Goal: Use online tool/utility: Utilize a website feature to perform a specific function

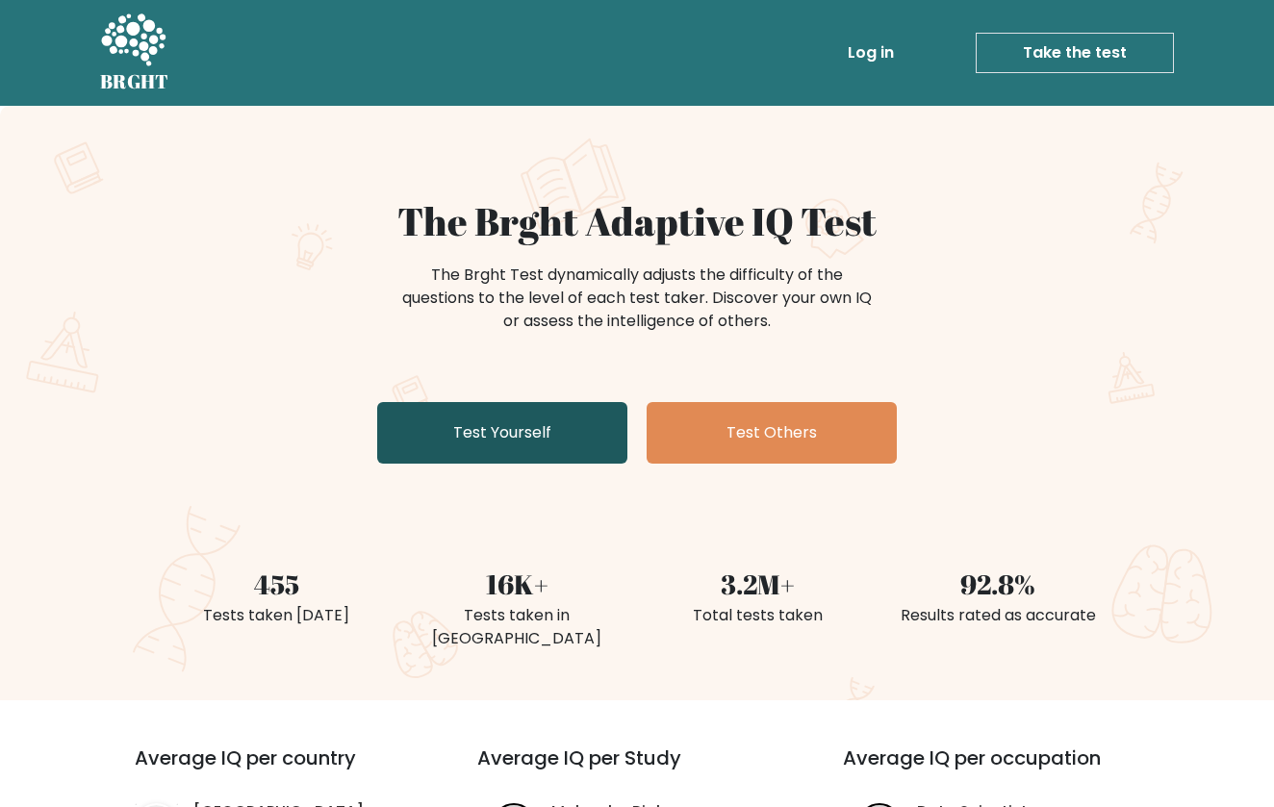
click at [553, 416] on link "Test Yourself" at bounding box center [502, 433] width 250 height 62
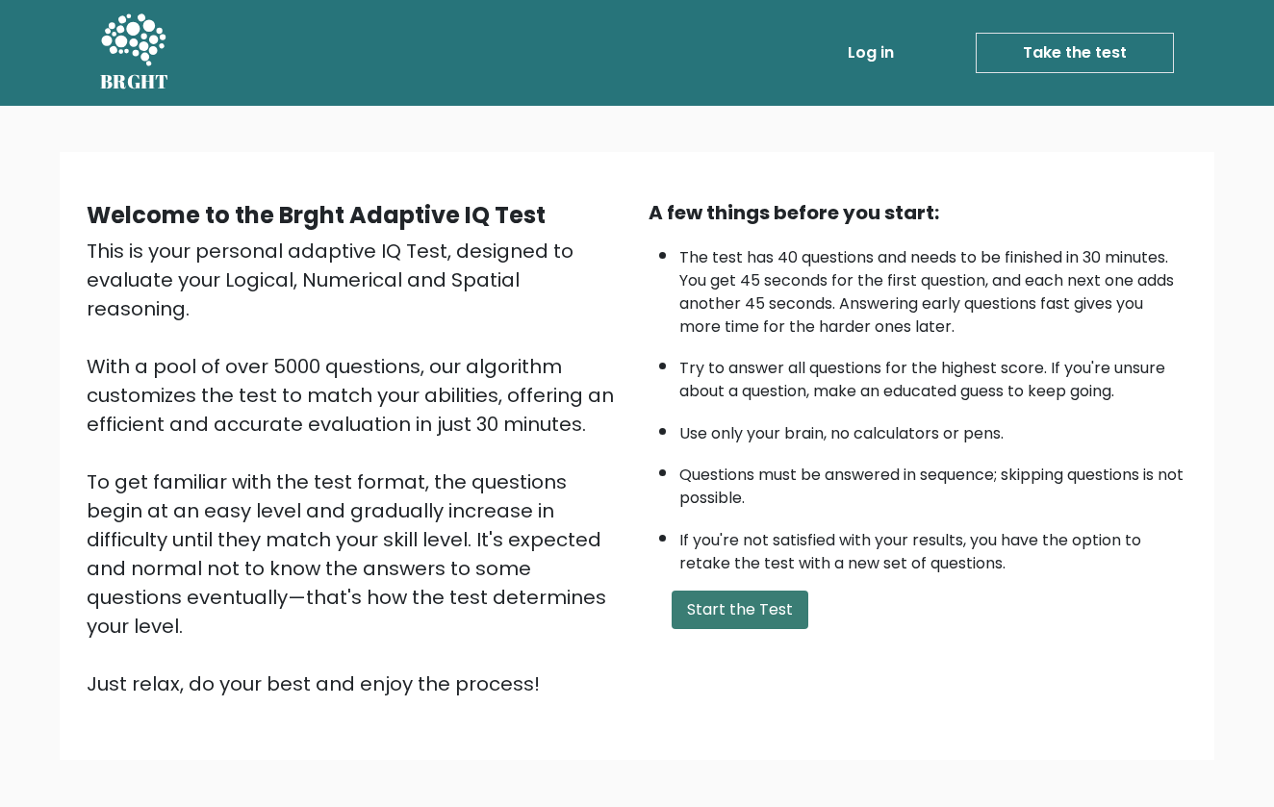
click at [720, 591] on button "Start the Test" at bounding box center [739, 610] width 137 height 38
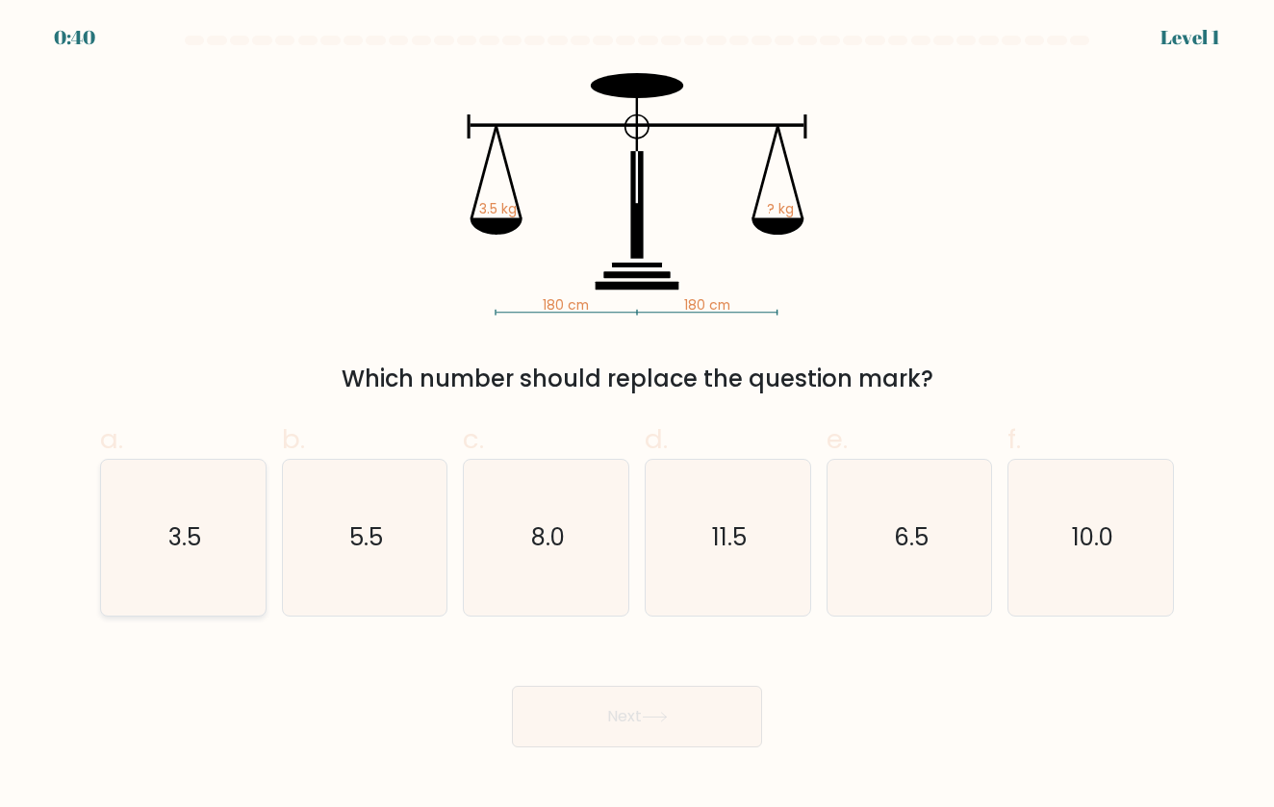
click at [210, 518] on icon "3.5" at bounding box center [183, 538] width 156 height 156
click at [637, 417] on input "a. 3.5" at bounding box center [637, 410] width 1 height 13
radio input "true"
click at [619, 715] on button "Next" at bounding box center [637, 717] width 250 height 62
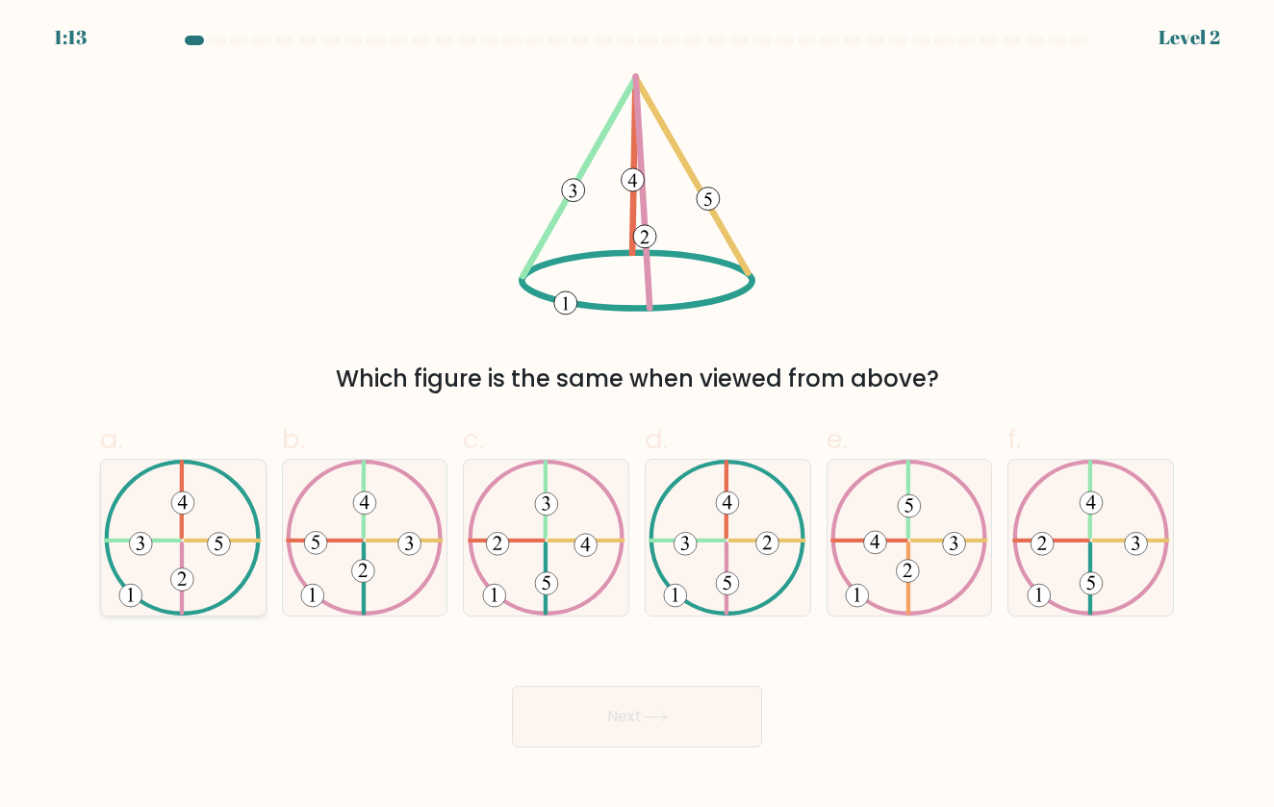
click at [182, 555] on 324 at bounding box center [182, 577] width 0 height 69
click at [637, 417] on input "a." at bounding box center [637, 410] width 1 height 13
radio input "true"
click at [636, 726] on button "Next" at bounding box center [637, 717] width 250 height 62
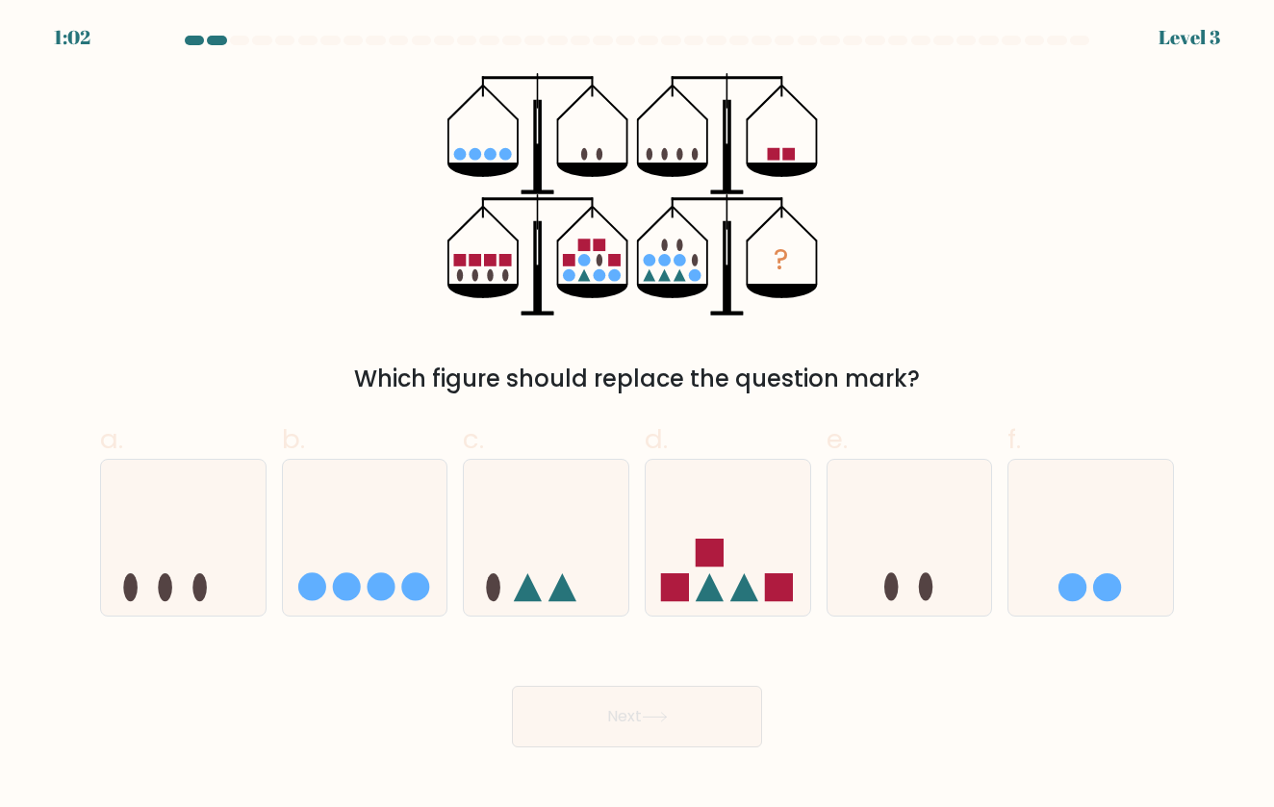
click at [657, 439] on span "d." at bounding box center [656, 439] width 23 height 38
click at [638, 417] on input "d." at bounding box center [637, 410] width 1 height 13
radio input "true"
click at [643, 720] on button "Next" at bounding box center [637, 717] width 250 height 62
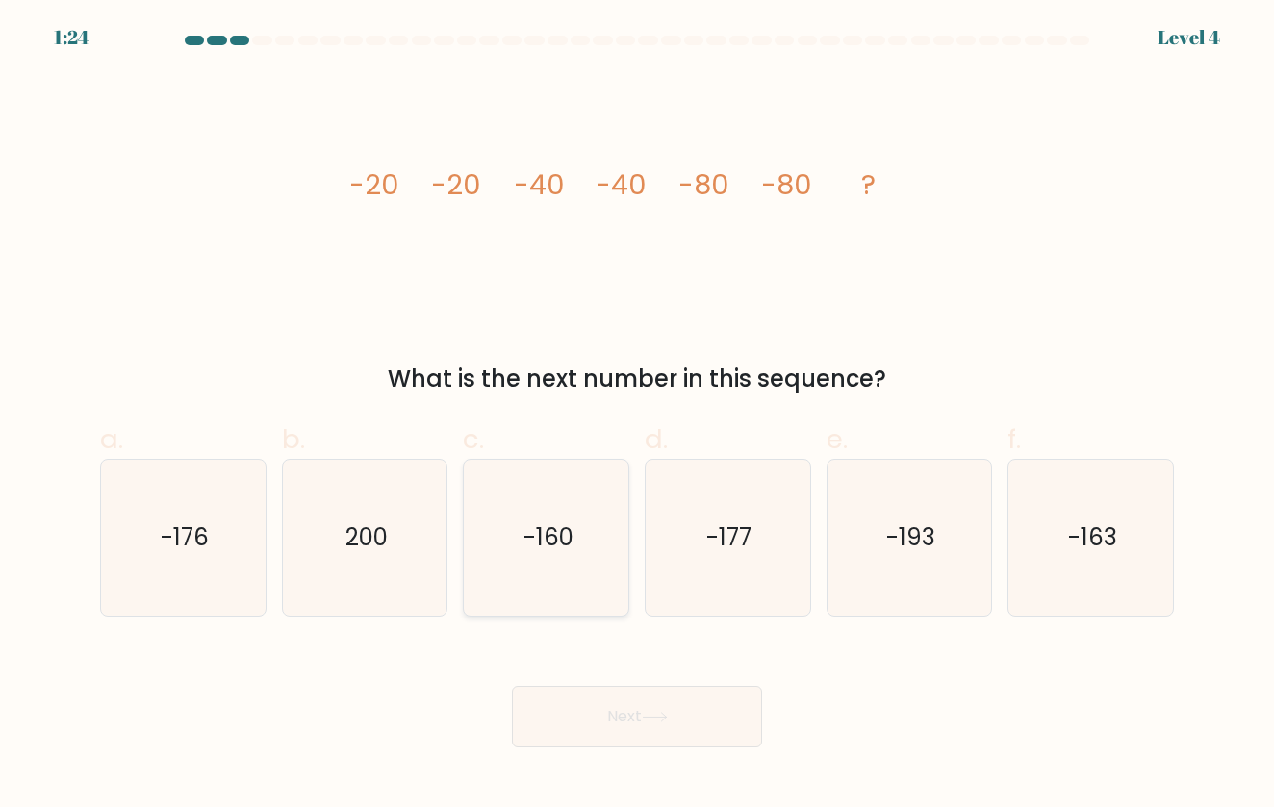
click at [546, 558] on icon "-160" at bounding box center [546, 538] width 156 height 156
click at [637, 417] on input "c. -160" at bounding box center [637, 410] width 1 height 13
radio input "true"
click at [611, 713] on button "Next" at bounding box center [637, 717] width 250 height 62
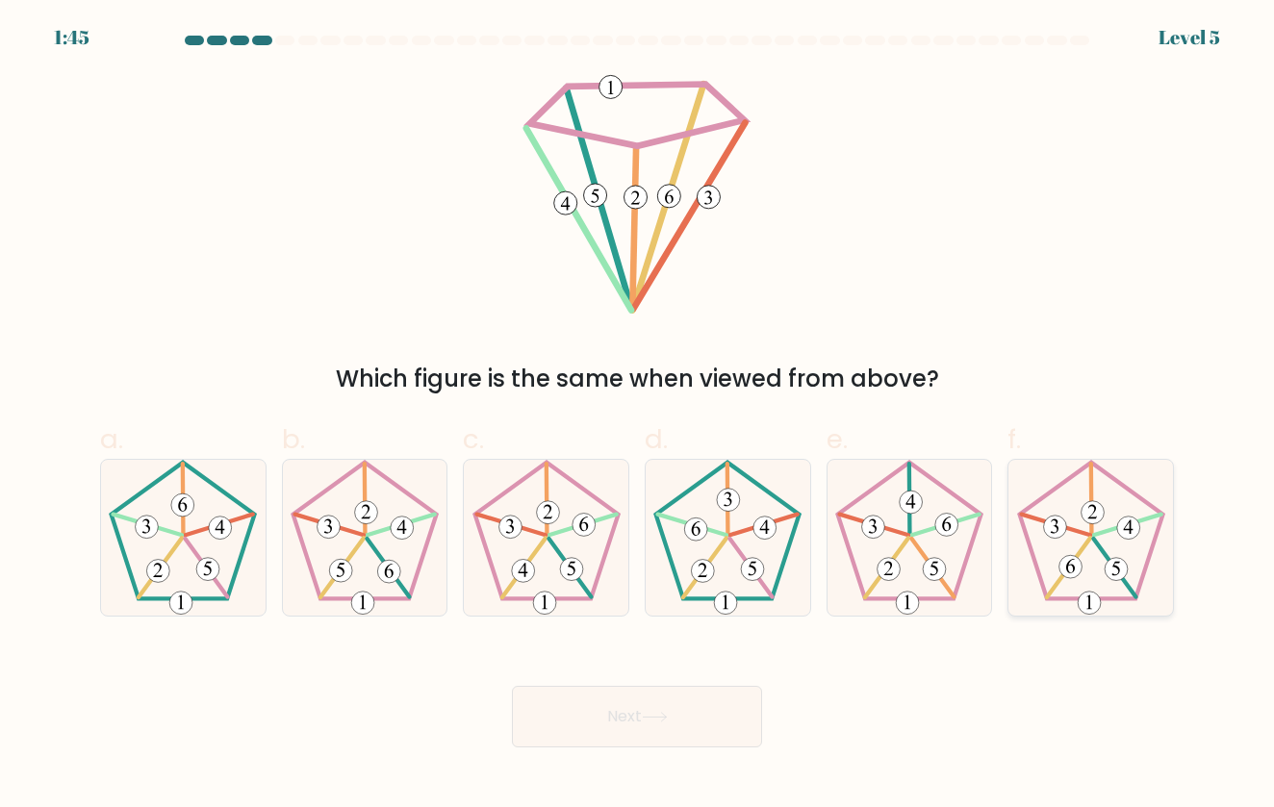
click at [1110, 499] on icon at bounding box center [1091, 538] width 156 height 156
click at [638, 417] on input "f." at bounding box center [637, 410] width 1 height 13
radio input "true"
click at [708, 709] on button "Next" at bounding box center [637, 717] width 250 height 62
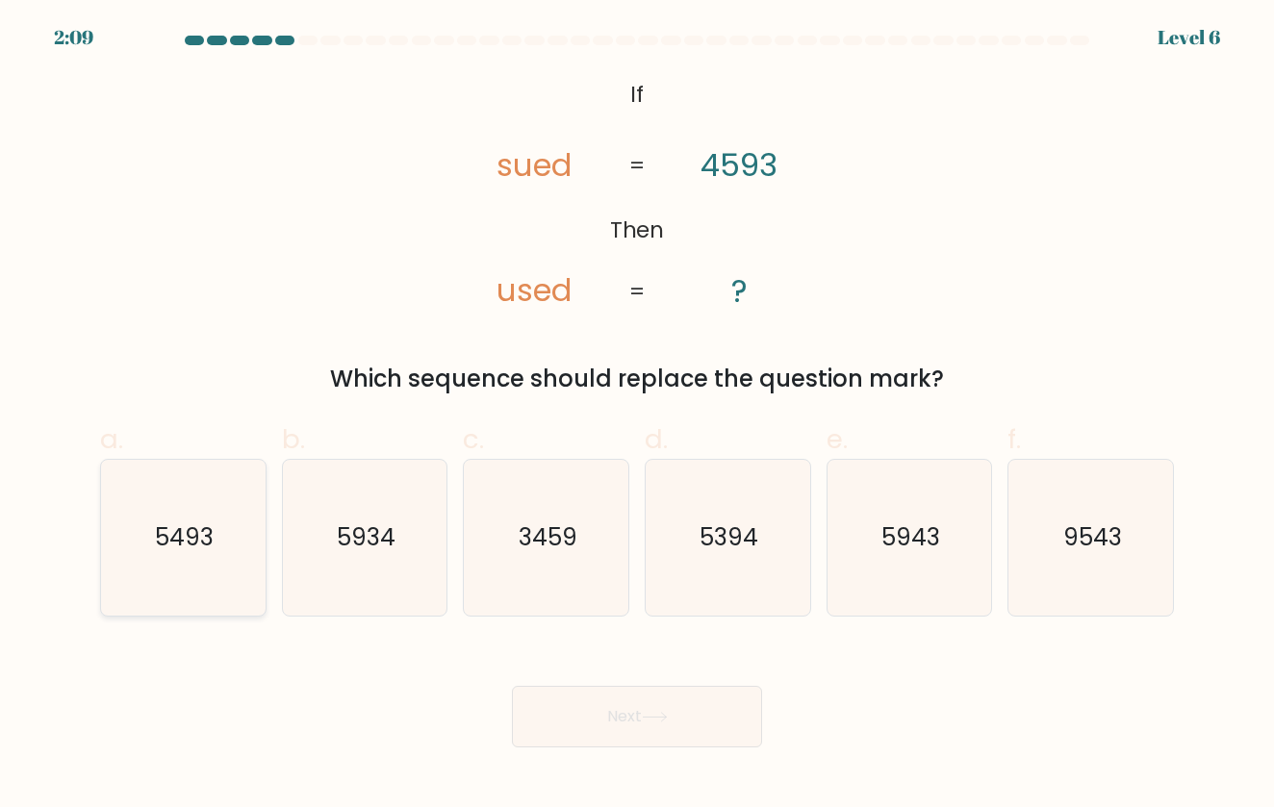
click at [156, 488] on icon "5493" at bounding box center [183, 538] width 156 height 156
click at [637, 417] on input "a. 5493" at bounding box center [637, 410] width 1 height 13
radio input "true"
click at [691, 731] on button "Next" at bounding box center [637, 717] width 250 height 62
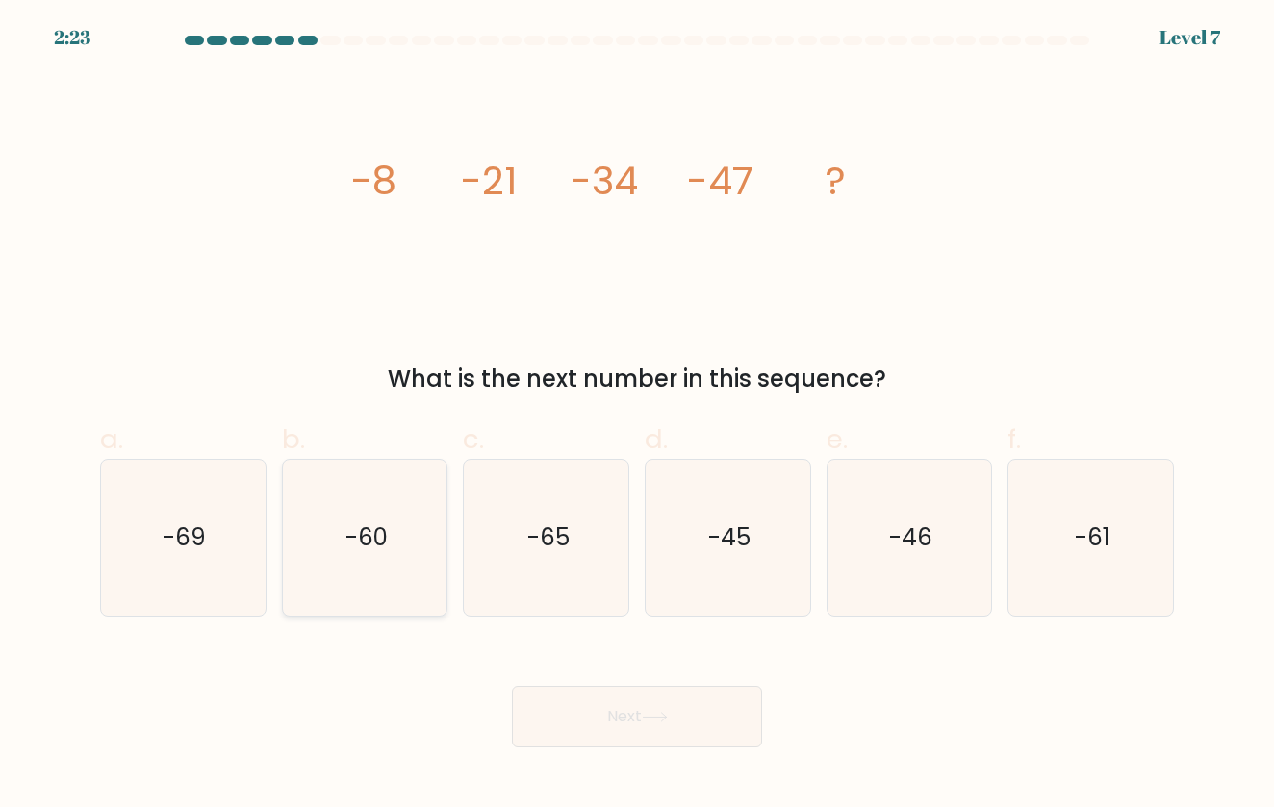
click at [353, 517] on icon "-60" at bounding box center [365, 538] width 156 height 156
click at [637, 417] on input "b. -60" at bounding box center [637, 410] width 1 height 13
radio input "true"
click at [617, 711] on button "Next" at bounding box center [637, 717] width 250 height 62
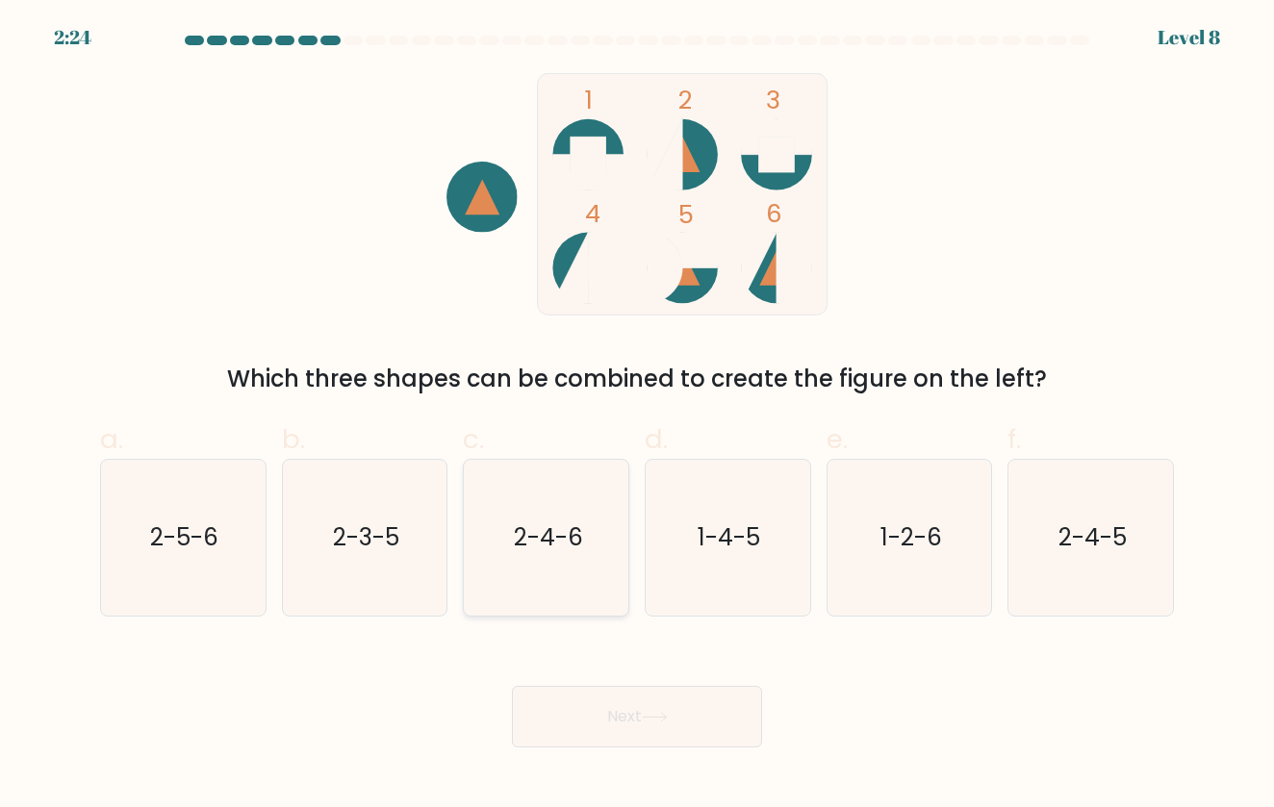
click at [548, 490] on icon "2-4-6" at bounding box center [546, 538] width 156 height 156
click at [637, 417] on input "c. 2-4-6" at bounding box center [637, 410] width 1 height 13
radio input "true"
click at [620, 727] on button "Next" at bounding box center [637, 717] width 250 height 62
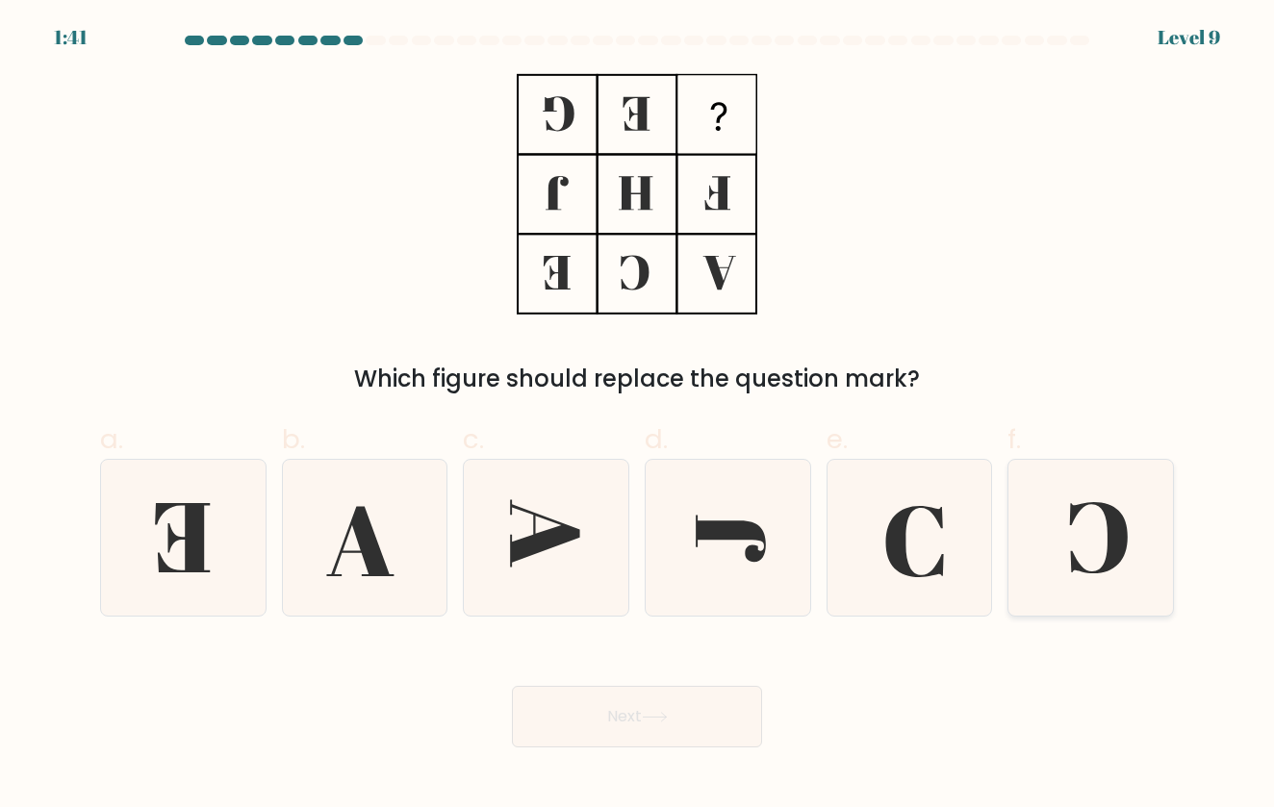
click at [1122, 547] on icon at bounding box center [1098, 537] width 58 height 71
click at [638, 417] on input "f." at bounding box center [637, 410] width 1 height 13
radio input "true"
click at [624, 716] on button "Next" at bounding box center [637, 717] width 250 height 62
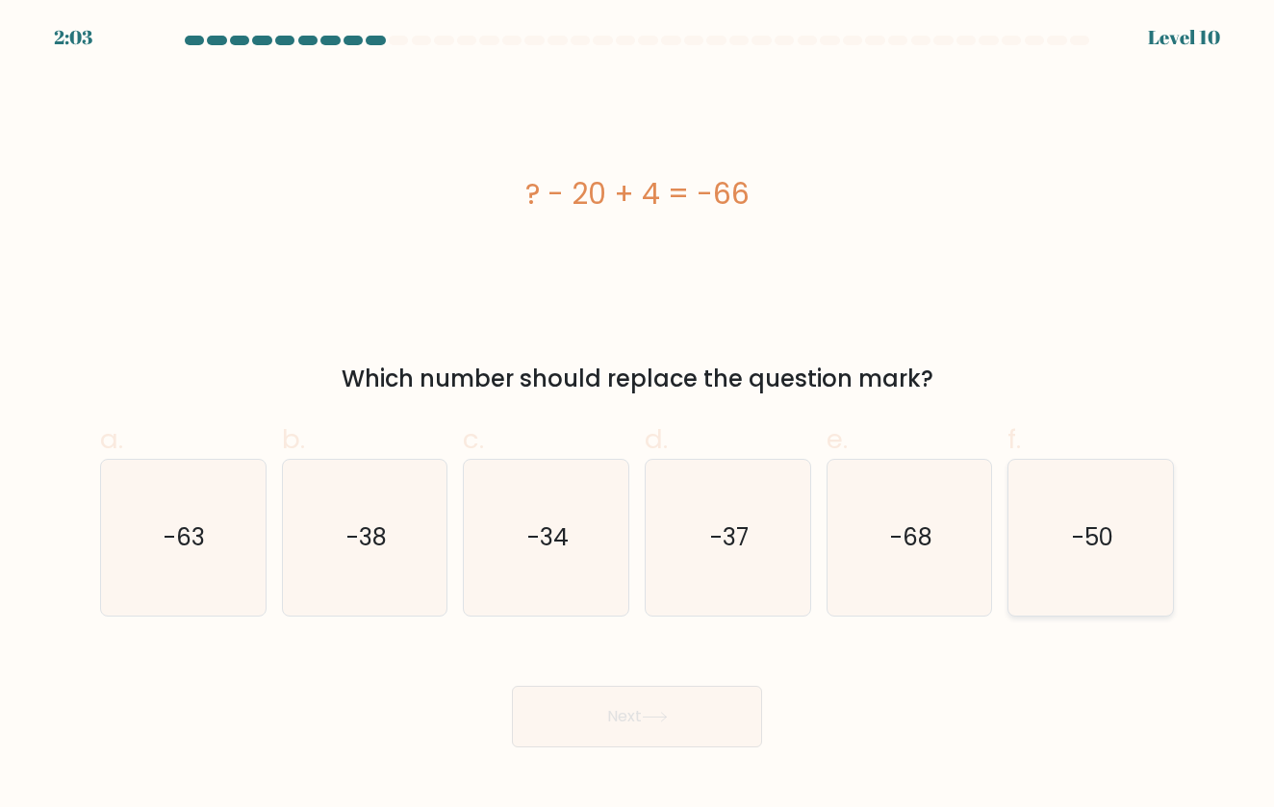
click at [1113, 572] on icon "-50" at bounding box center [1091, 538] width 156 height 156
click at [638, 417] on input "f. -50" at bounding box center [637, 410] width 1 height 13
radio input "true"
click at [693, 713] on button "Next" at bounding box center [637, 717] width 250 height 62
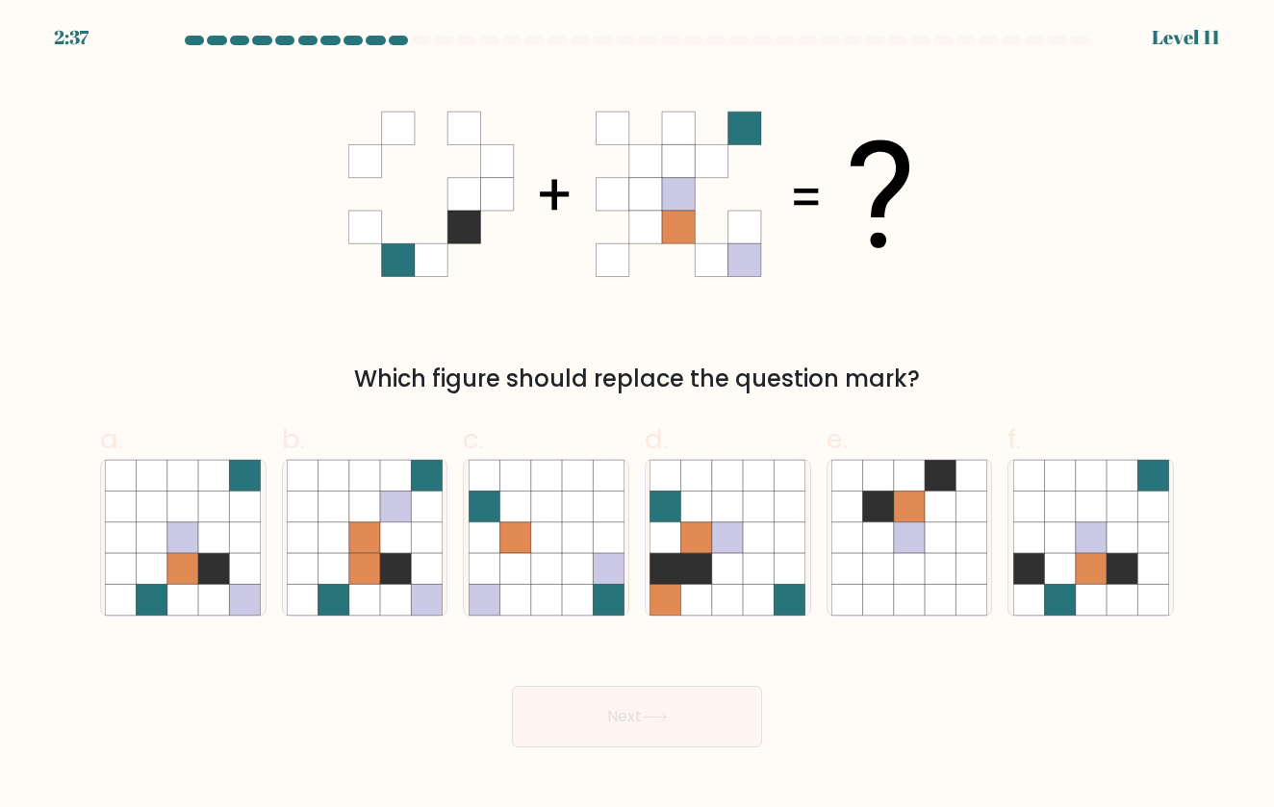
click at [87, 34] on div "2:37" at bounding box center [71, 37] width 35 height 29
click at [170, 550] on icon at bounding box center [182, 537] width 31 height 31
click at [637, 417] on input "a." at bounding box center [637, 410] width 1 height 13
radio input "true"
click at [569, 730] on button "Next" at bounding box center [637, 717] width 250 height 62
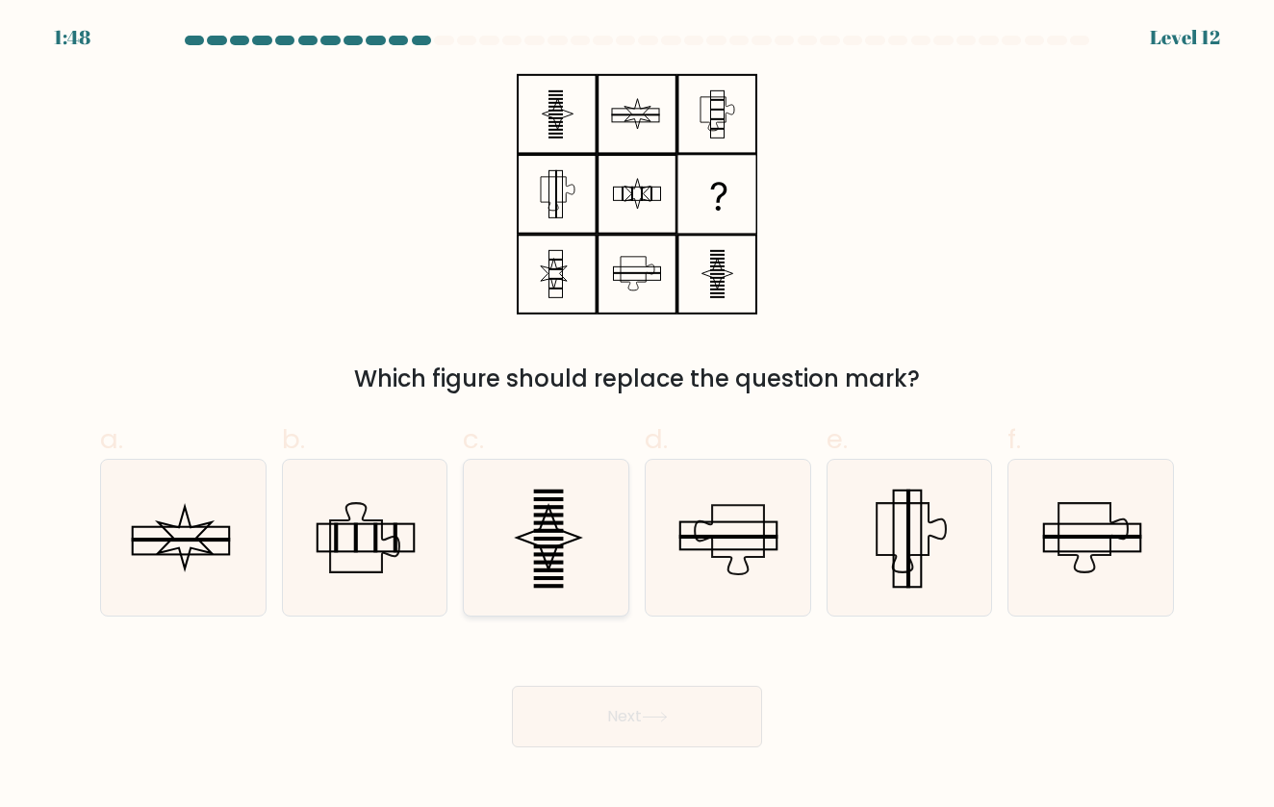
click at [543, 560] on icon at bounding box center [546, 538] width 156 height 156
click at [637, 417] on input "c." at bounding box center [637, 410] width 1 height 13
radio input "true"
click at [668, 718] on icon at bounding box center [655, 717] width 26 height 11
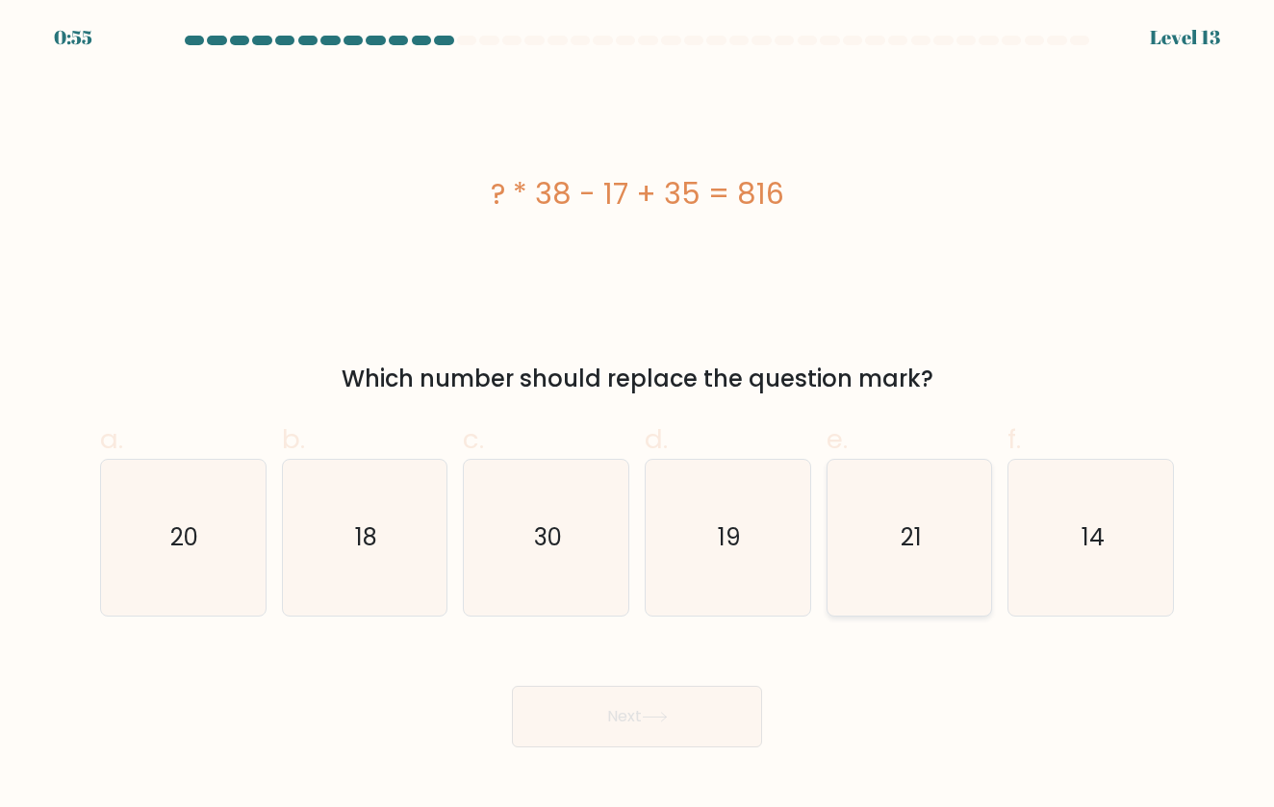
click at [898, 488] on icon "21" at bounding box center [909, 538] width 156 height 156
click at [638, 417] on input "e. 21" at bounding box center [637, 410] width 1 height 13
radio input "true"
click at [686, 713] on button "Next" at bounding box center [637, 717] width 250 height 62
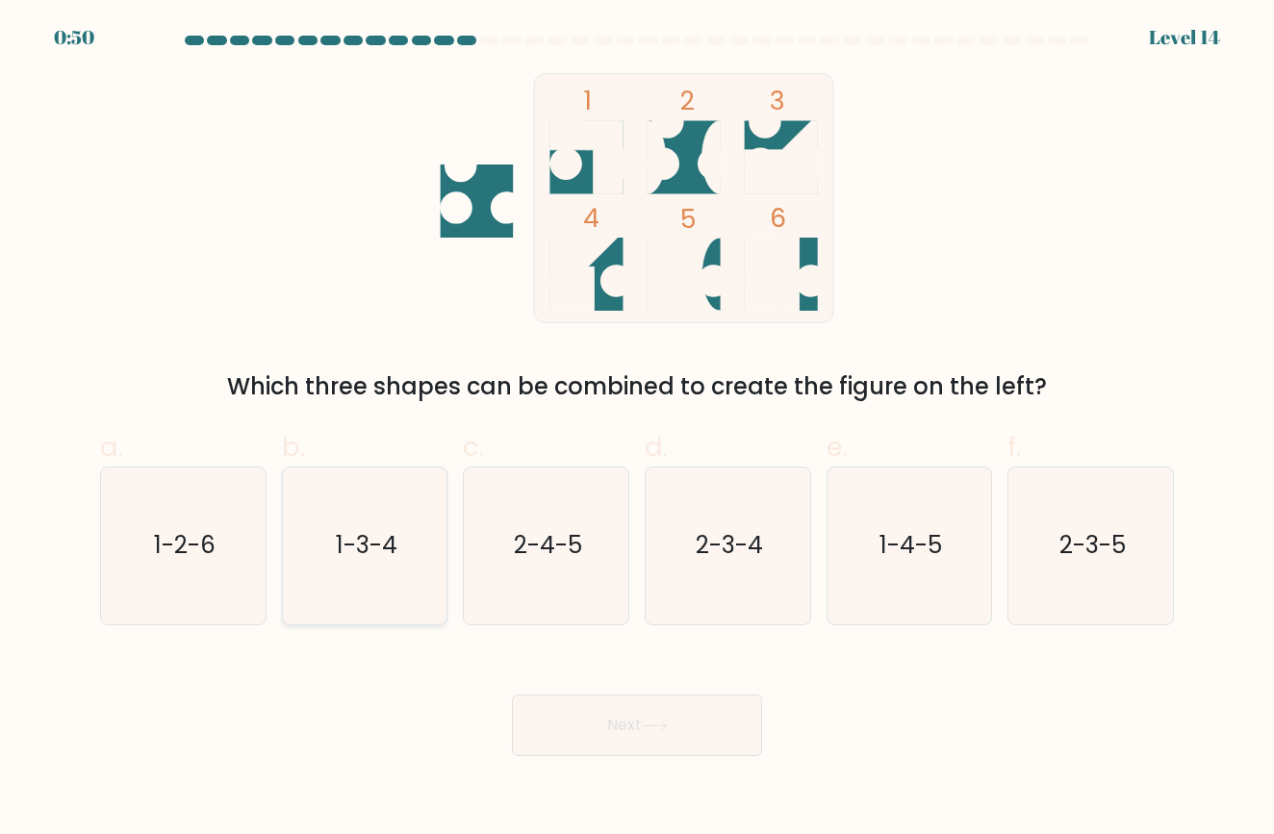
click at [411, 534] on icon "1-3-4" at bounding box center [365, 546] width 156 height 156
click at [637, 430] on input "b. 1-3-4" at bounding box center [637, 423] width 1 height 13
radio input "true"
click at [576, 705] on button "Next" at bounding box center [637, 726] width 250 height 62
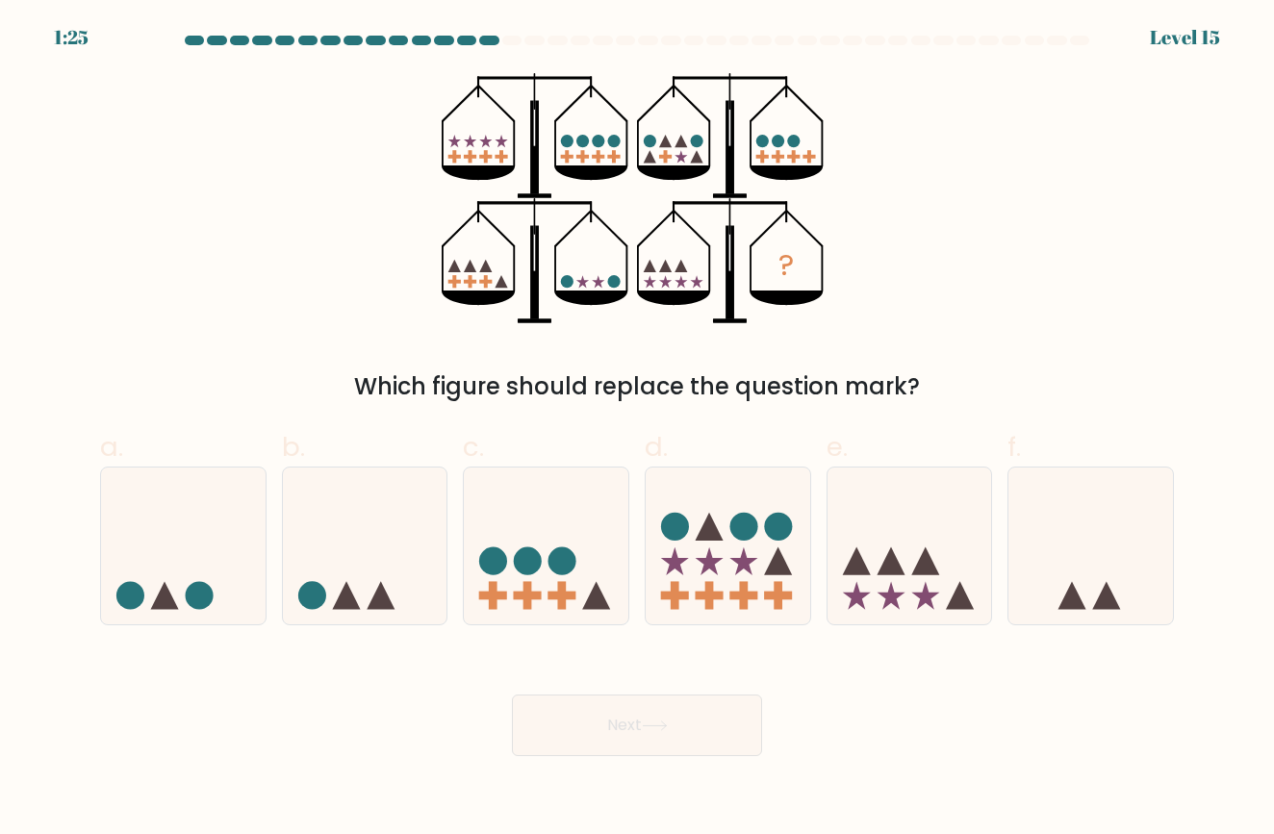
click at [469, 181] on icon "?" at bounding box center [637, 198] width 391 height 250
drag, startPoint x: 523, startPoint y: 144, endPoint x: 513, endPoint y: 207, distance: 63.4
click at [513, 208] on icon "?" at bounding box center [637, 198] width 391 height 250
click at [541, 543] on icon at bounding box center [546, 546] width 164 height 136
click at [637, 430] on input "c." at bounding box center [637, 423] width 1 height 13
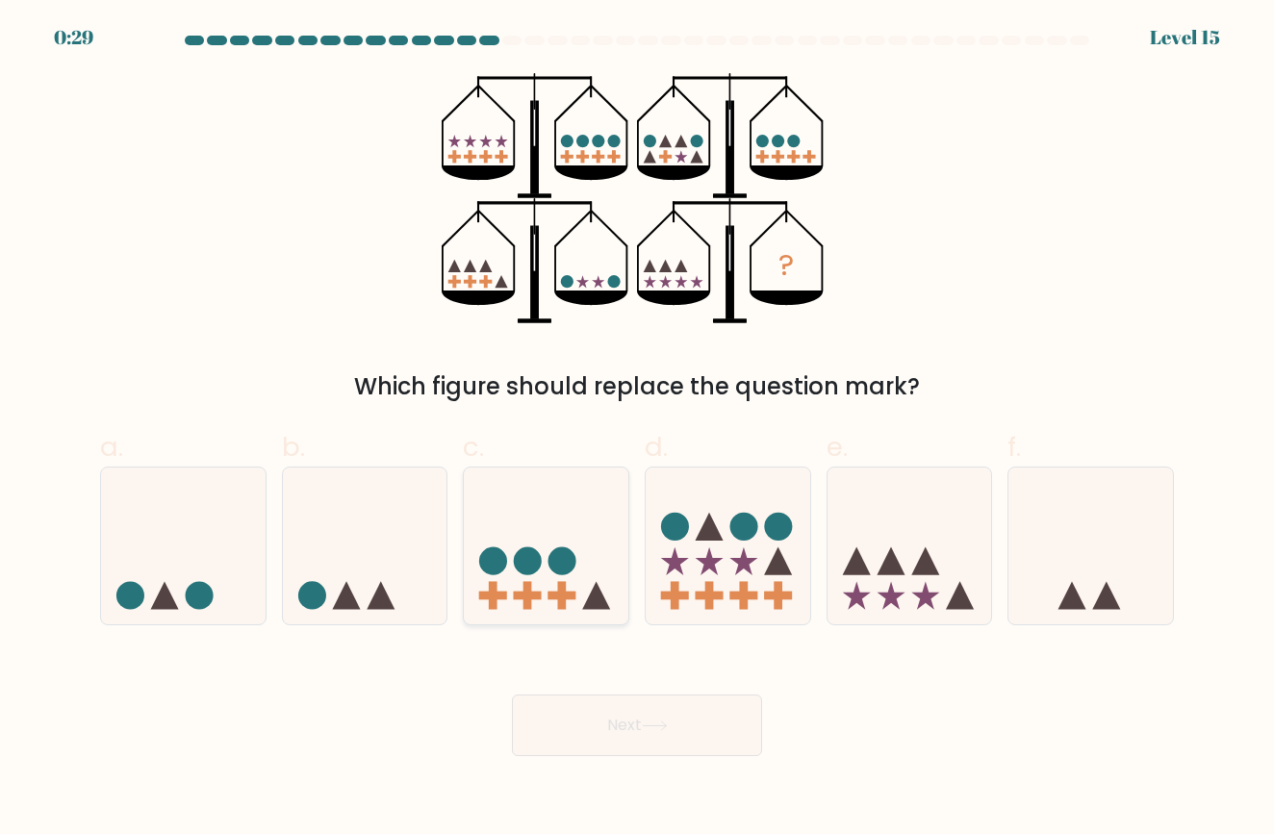
radio input "true"
click at [629, 726] on button "Next" at bounding box center [637, 726] width 250 height 62
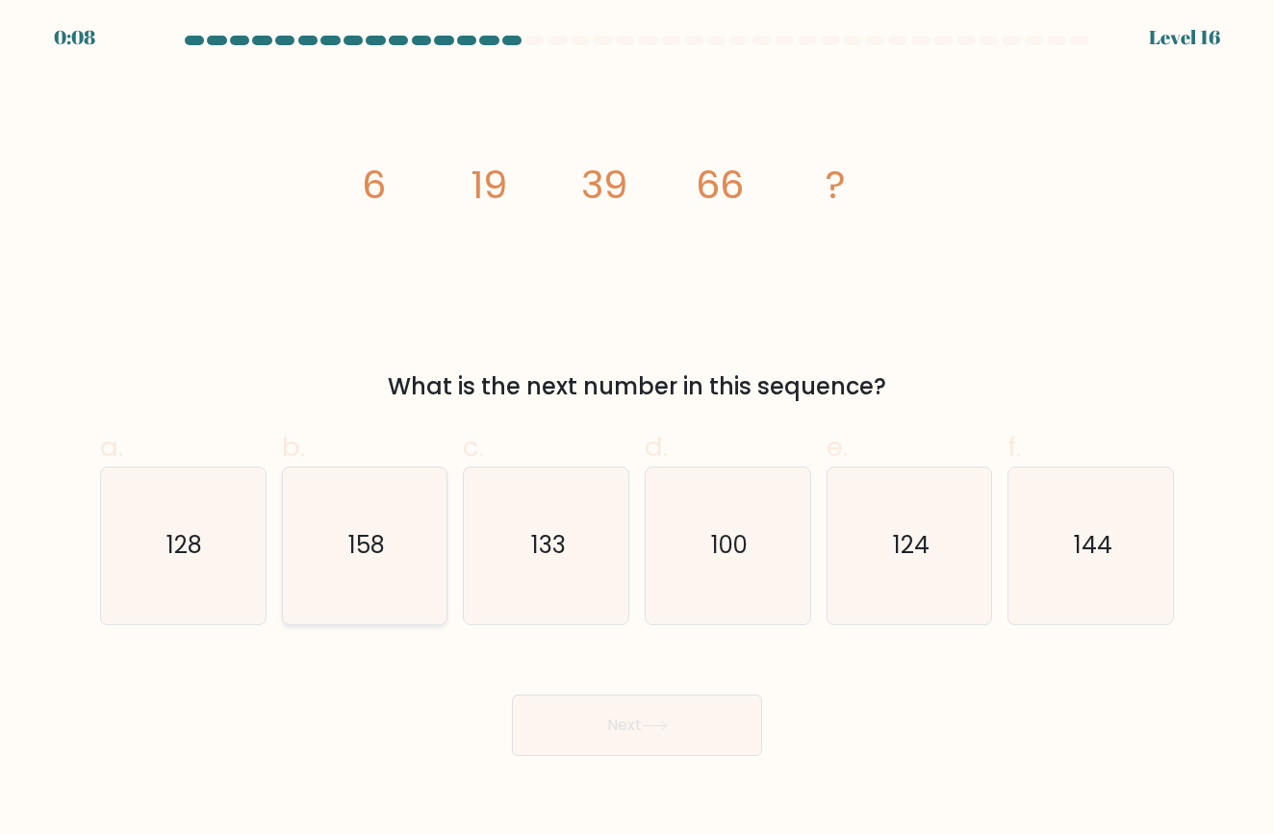
click at [390, 566] on icon "158" at bounding box center [365, 546] width 156 height 156
click at [637, 430] on input "b. 158" at bounding box center [637, 423] width 1 height 13
radio input "true"
click at [656, 730] on icon at bounding box center [655, 725] width 26 height 11
